Goal: Task Accomplishment & Management: Use online tool/utility

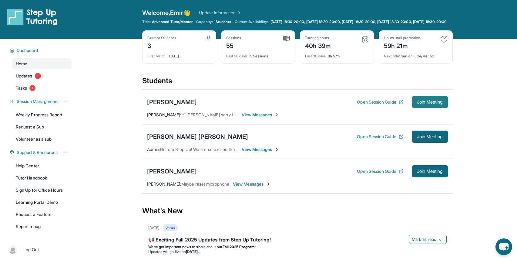
click at [424, 103] on button "Join Meeting" at bounding box center [430, 102] width 36 height 12
click at [134, 63] on main "Current Students 3 First Match : [DATE] Sessions 55 Last 30 days : 13 Sessions …" at bounding box center [298, 192] width 440 height 306
click at [36, 91] on span "1" at bounding box center [32, 88] width 6 height 6
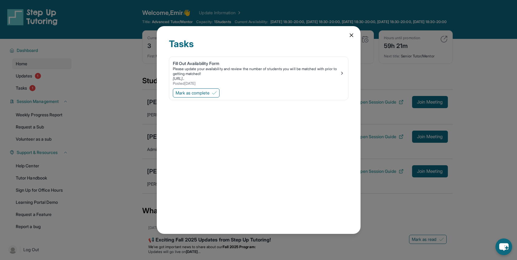
click at [353, 33] on icon at bounding box center [352, 35] width 6 height 6
